Goal: Task Accomplishment & Management: Complete application form

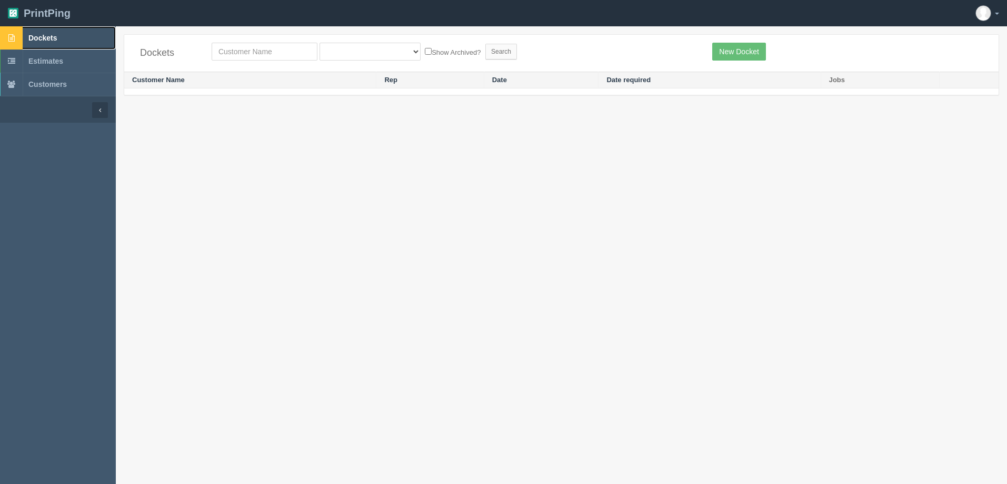
click at [54, 38] on span "Dockets" at bounding box center [42, 38] width 28 height 8
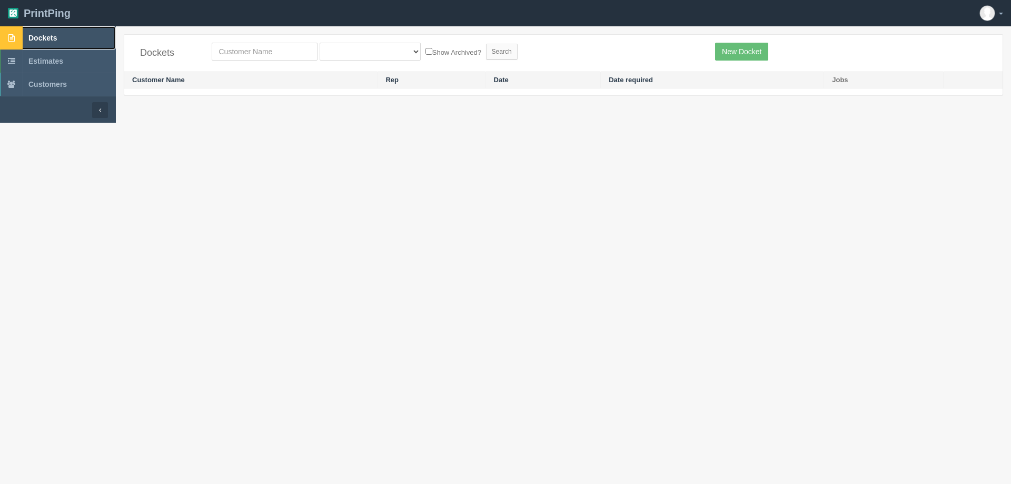
click at [53, 36] on span "Dockets" at bounding box center [42, 38] width 28 height 8
click at [758, 54] on link "New Docket" at bounding box center [741, 52] width 53 height 18
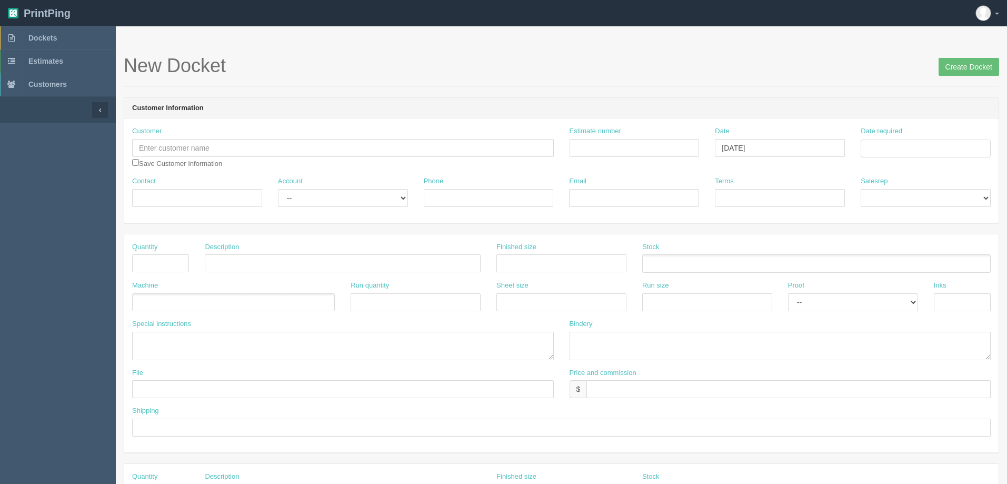
click at [664, 268] on ul at bounding box center [817, 263] width 349 height 18
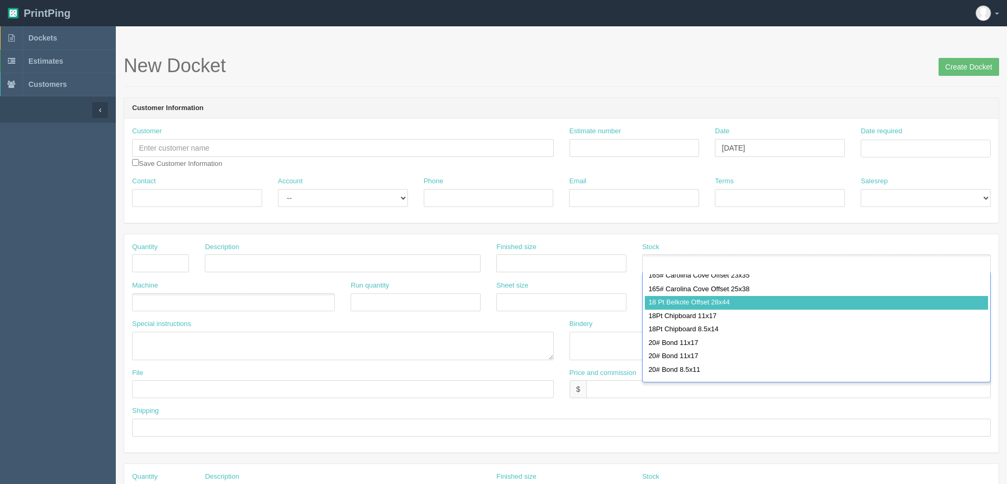
scroll to position [1311, 0]
